Goal: Entertainment & Leisure: Consume media (video, audio)

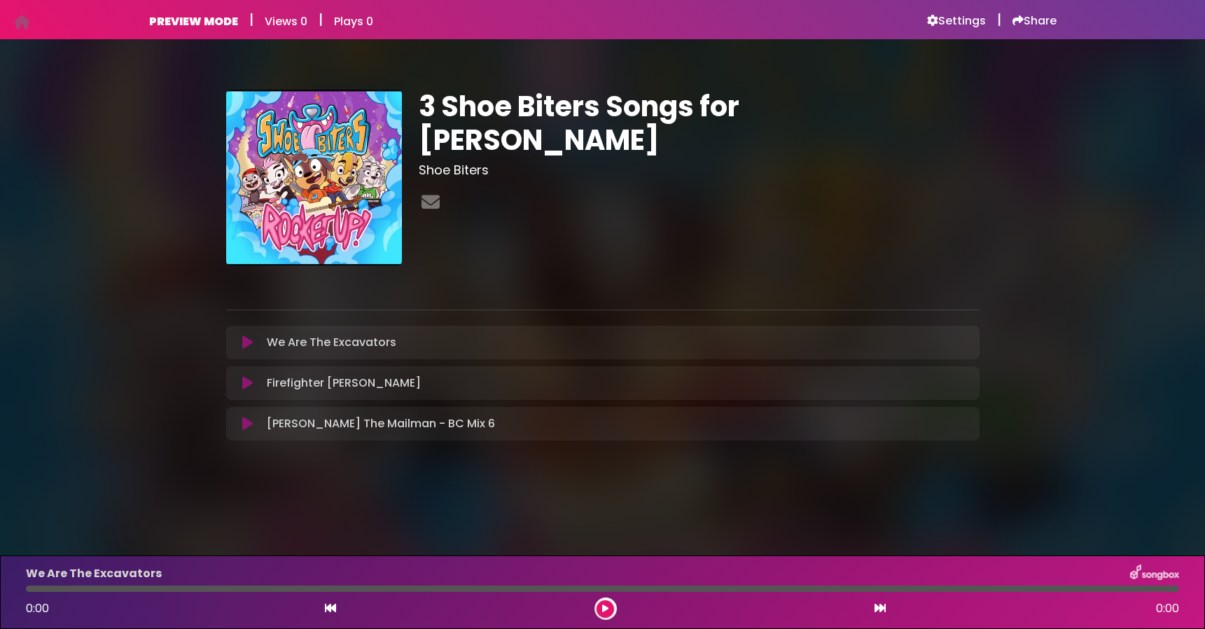
click at [246, 346] on icon at bounding box center [247, 342] width 11 height 14
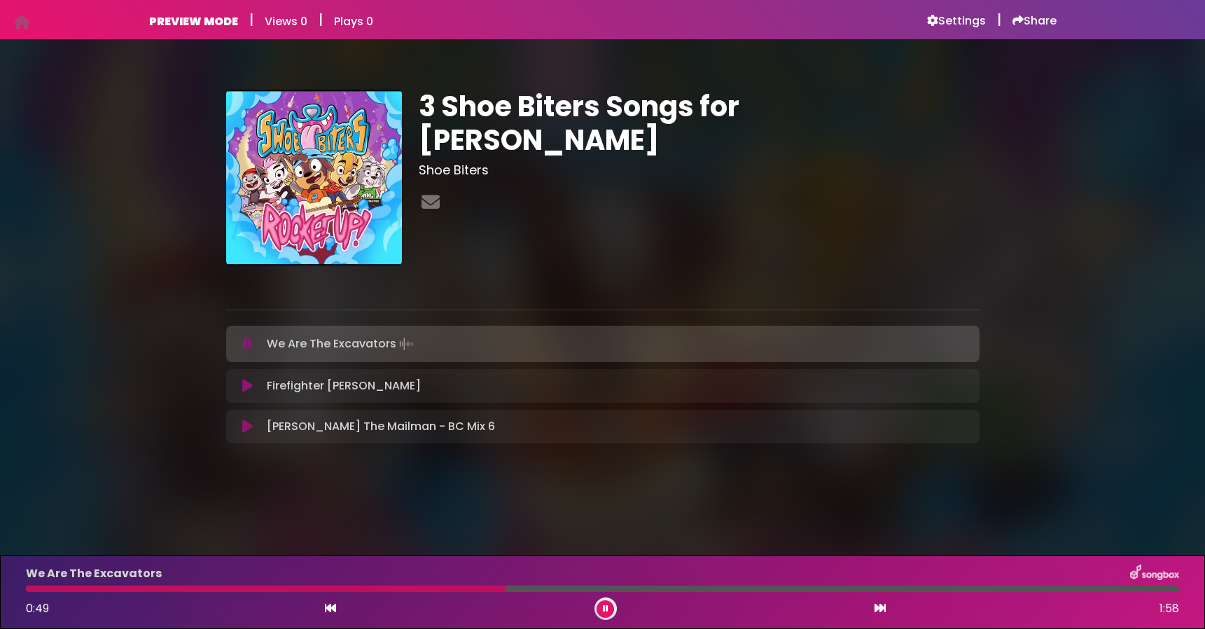
click at [247, 385] on icon at bounding box center [247, 386] width 11 height 14
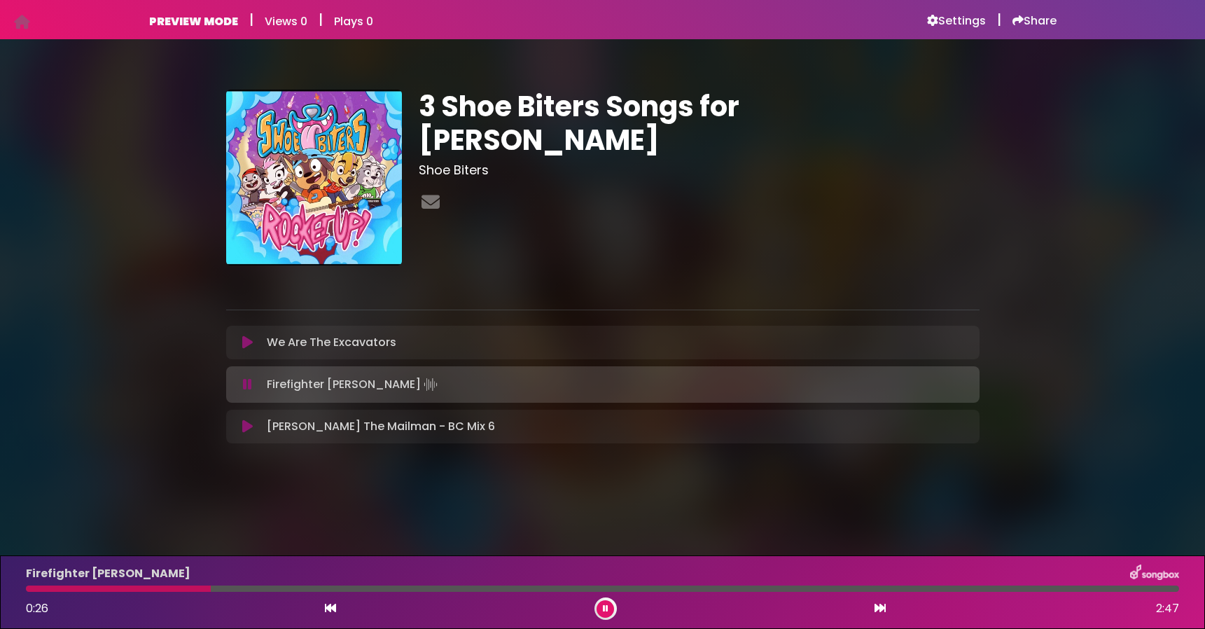
click at [248, 426] on icon at bounding box center [247, 426] width 11 height 14
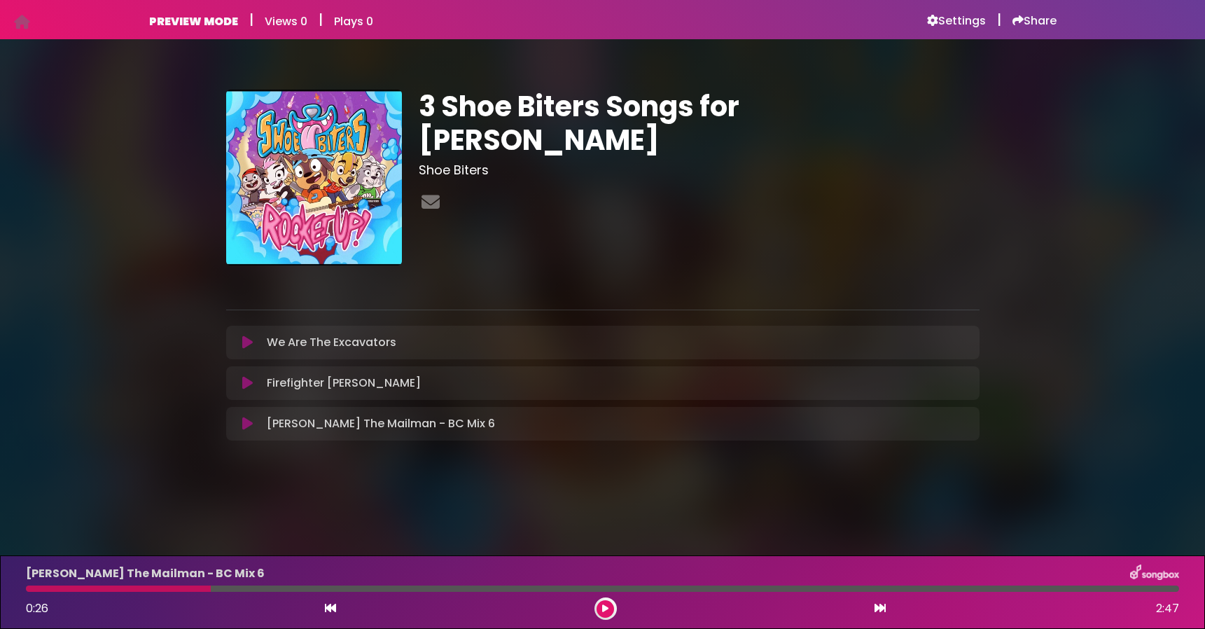
click at [248, 423] on icon at bounding box center [247, 424] width 11 height 14
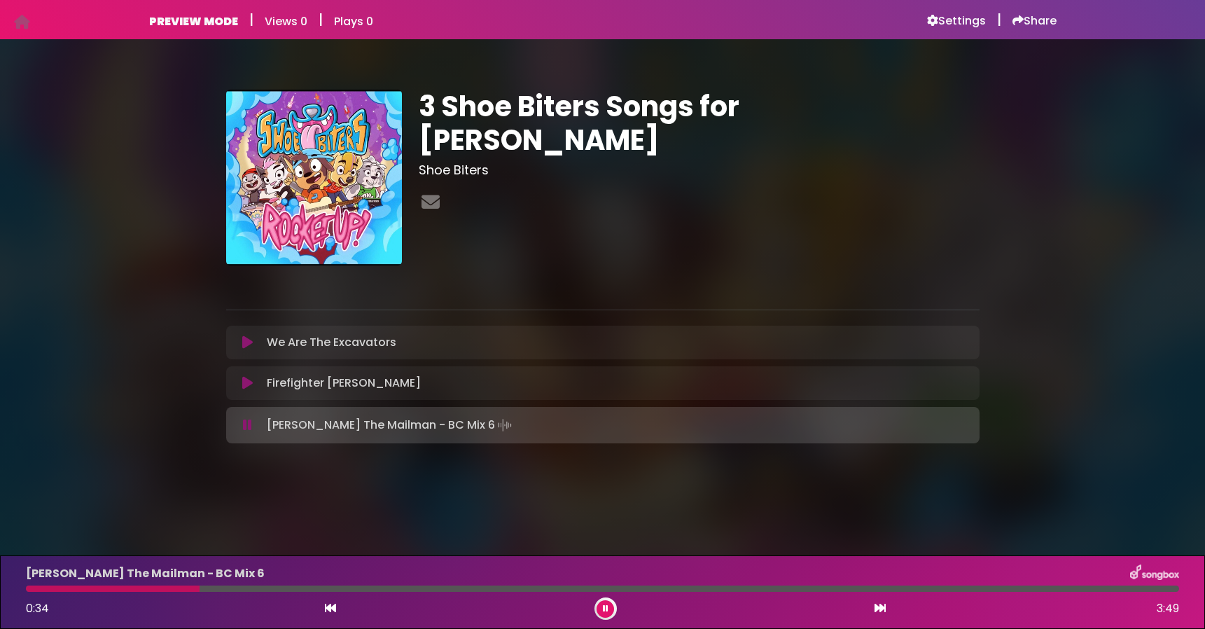
click at [606, 607] on icon at bounding box center [606, 608] width 6 height 8
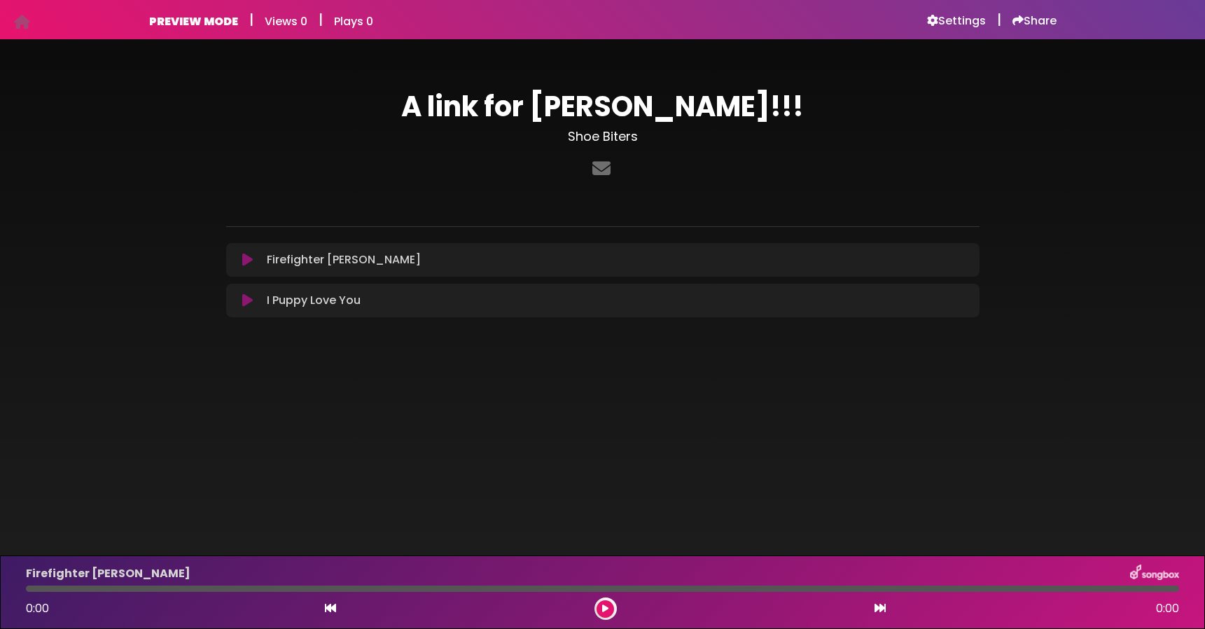
click at [195, 29] on div "PREVIEW MODE | Views 0 | Plays 0 Settings | Share Views 0" at bounding box center [603, 19] width 924 height 39
click at [951, 18] on h6 "Settings" at bounding box center [956, 21] width 59 height 14
